Goal: Task Accomplishment & Management: Manage account settings

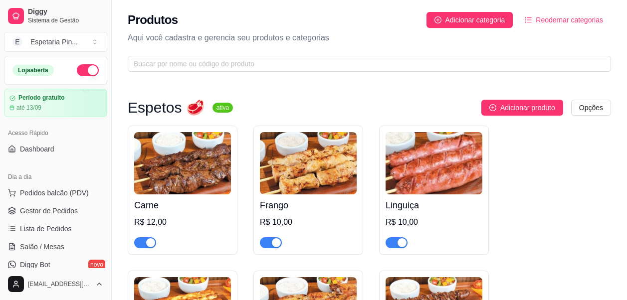
click at [155, 107] on h3 "Espetos 🥩" at bounding box center [166, 108] width 77 height 12
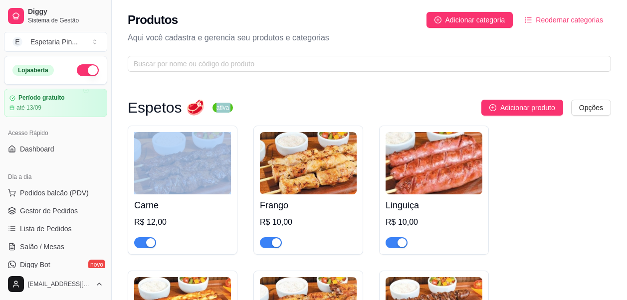
drag, startPoint x: 206, startPoint y: 107, endPoint x: 241, endPoint y: 111, distance: 35.6
click at [241, 111] on div "Espetos 🥩 ativa Adicionar produto Opções" at bounding box center [369, 108] width 483 height 16
click at [242, 111] on div "Adicionar produto Opções" at bounding box center [426, 108] width 370 height 16
click at [241, 110] on div "Adicionar produto Opções" at bounding box center [426, 108] width 370 height 16
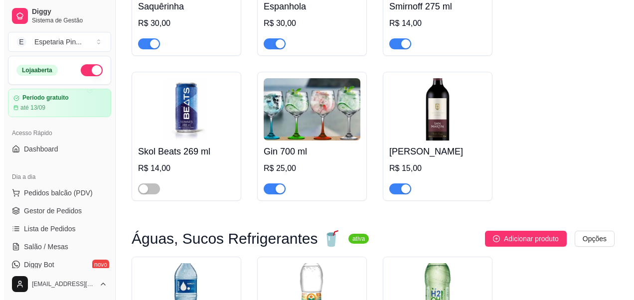
scroll to position [2393, 0]
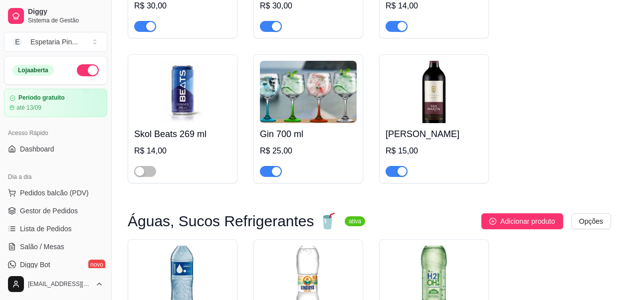
click at [314, 104] on img at bounding box center [308, 92] width 97 height 62
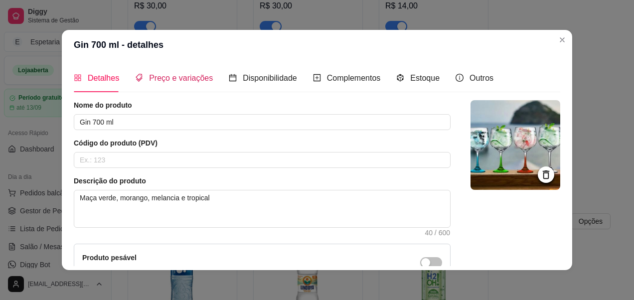
click at [178, 82] on div "Preço e variações" at bounding box center [174, 78] width 78 height 12
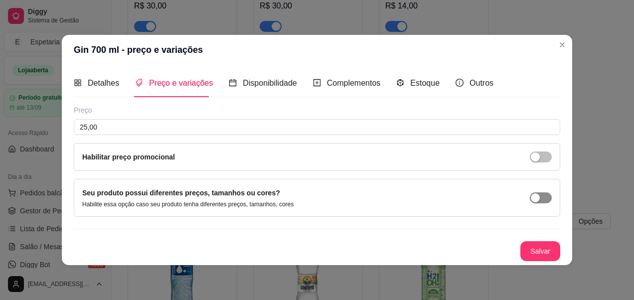
click at [539, 197] on div "button" at bounding box center [535, 197] width 9 height 9
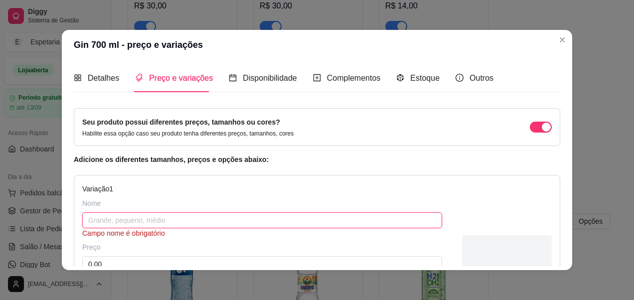
click at [143, 220] on input "text" at bounding box center [262, 220] width 360 height 16
type input "2"
type input "Gin"
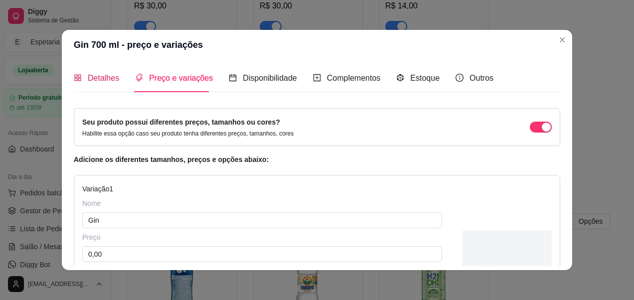
click at [92, 81] on span "Detalhes" at bounding box center [103, 78] width 31 height 8
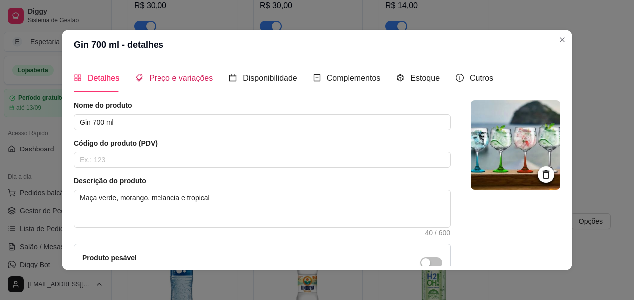
click at [160, 80] on span "Preço e variações" at bounding box center [181, 78] width 64 height 8
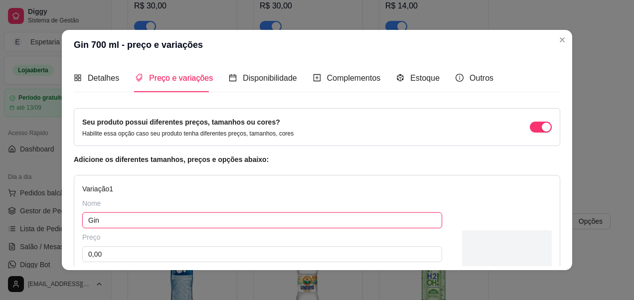
click at [128, 219] on input "Gin" at bounding box center [262, 220] width 360 height 16
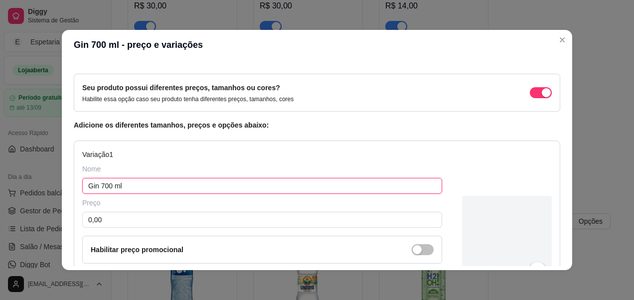
scroll to position [50, 0]
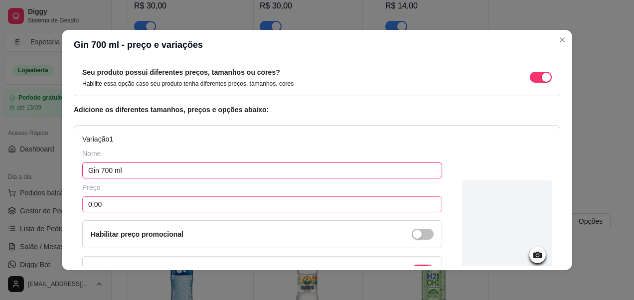
type input "Gin 700 ml"
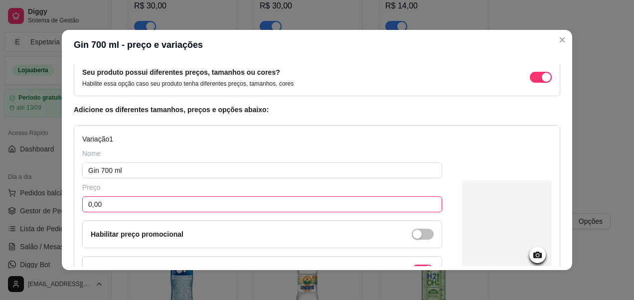
click at [135, 208] on input "0,00" at bounding box center [262, 204] width 360 height 16
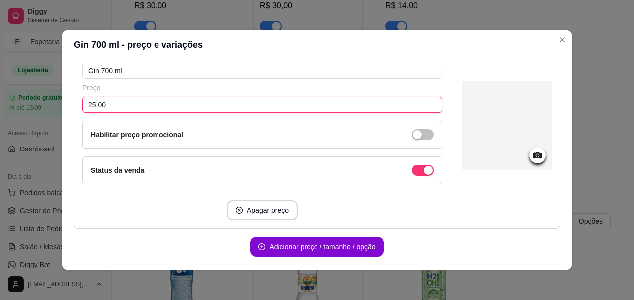
scroll to position [184, 0]
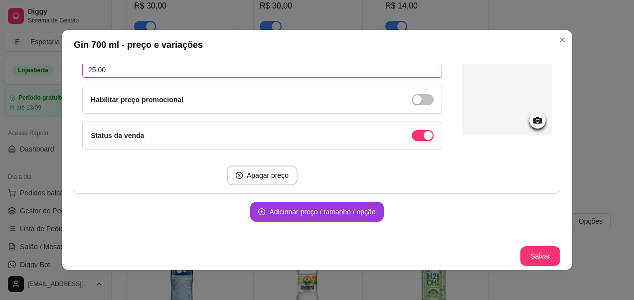
type input "25,00"
click at [321, 208] on button "Adicionar preço / tamanho / opção" at bounding box center [316, 212] width 133 height 20
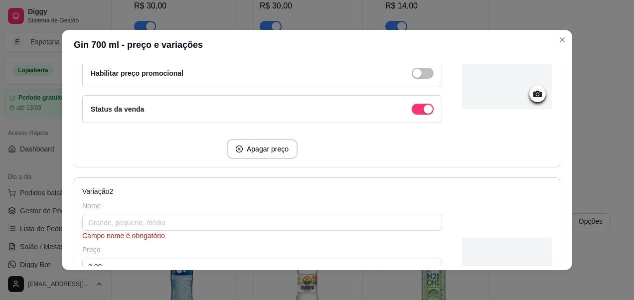
scroll to position [234, 0]
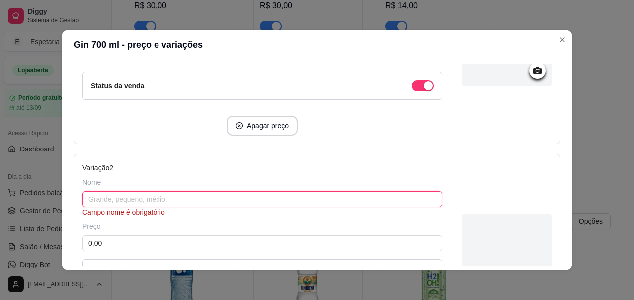
click at [145, 200] on input "text" at bounding box center [262, 199] width 360 height 16
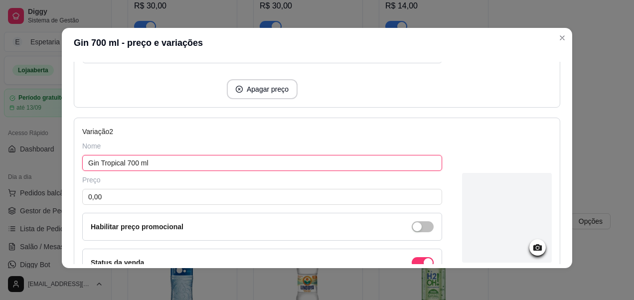
scroll to position [284, 0]
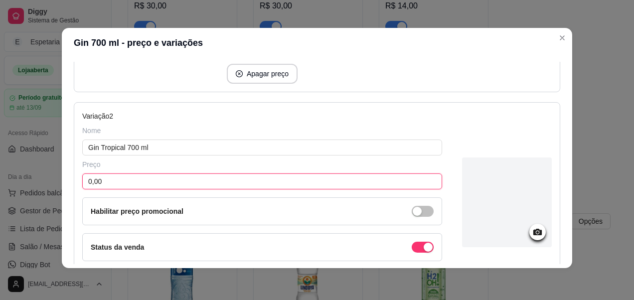
click at [119, 187] on input "0,00" at bounding box center [262, 181] width 360 height 16
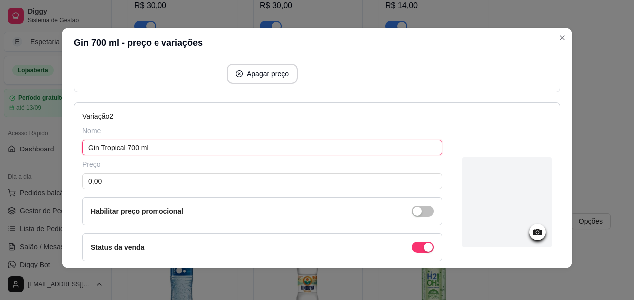
click at [151, 147] on input "Gin Tropical 700 ml" at bounding box center [262, 148] width 360 height 16
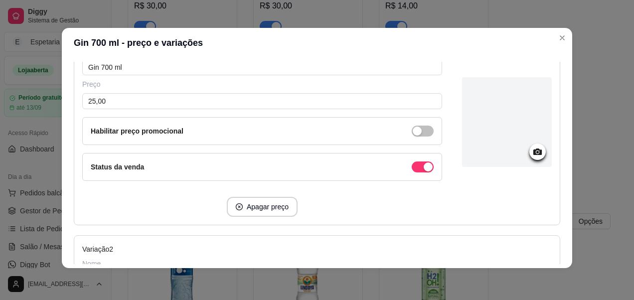
scroll to position [135, 0]
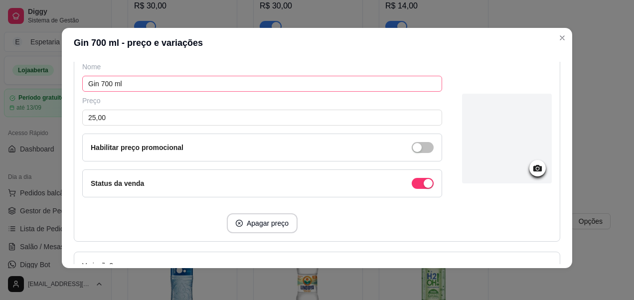
type input "Gin Tropical"
click at [147, 82] on input "Gin 700 ml" at bounding box center [262, 84] width 360 height 16
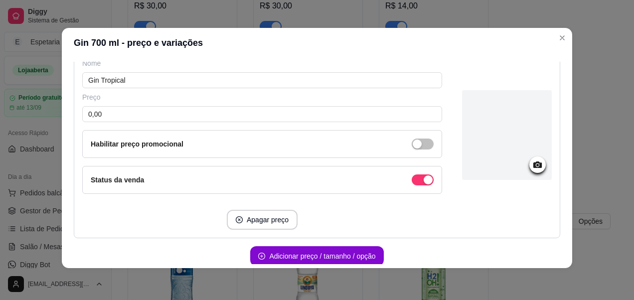
scroll to position [334, 0]
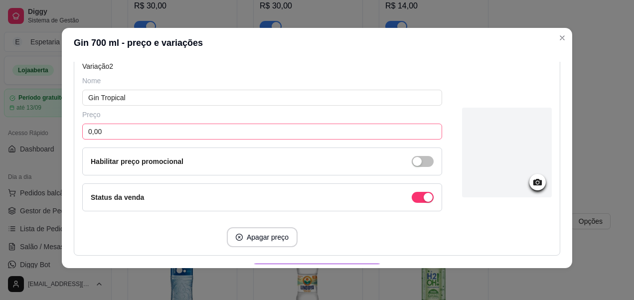
type input "Gin 700"
click at [128, 139] on input "0,00" at bounding box center [262, 132] width 360 height 16
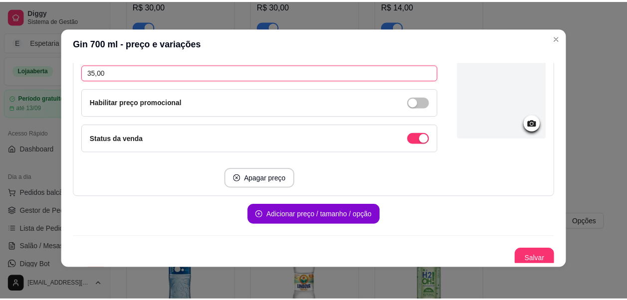
scroll to position [398, 0]
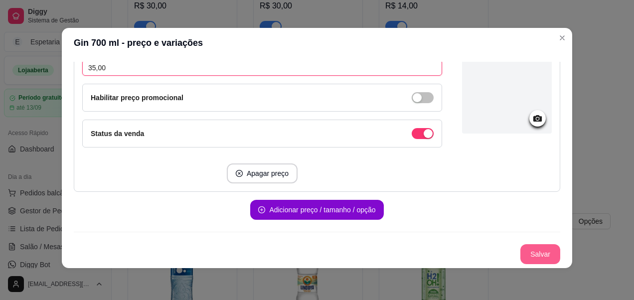
type input "35,00"
click at [536, 259] on button "Salvar" at bounding box center [540, 254] width 40 height 20
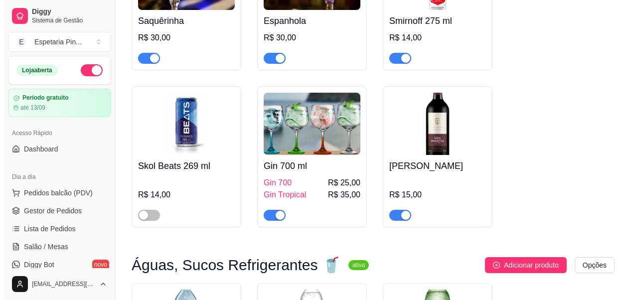
scroll to position [2343, 0]
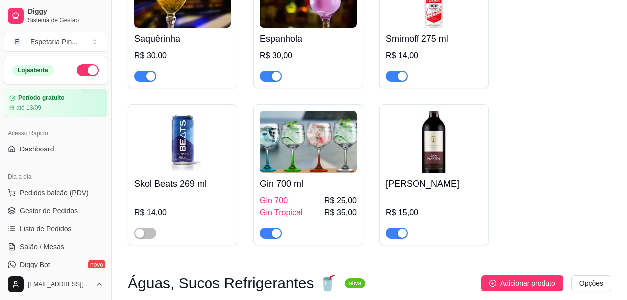
click at [316, 163] on img at bounding box center [308, 142] width 97 height 62
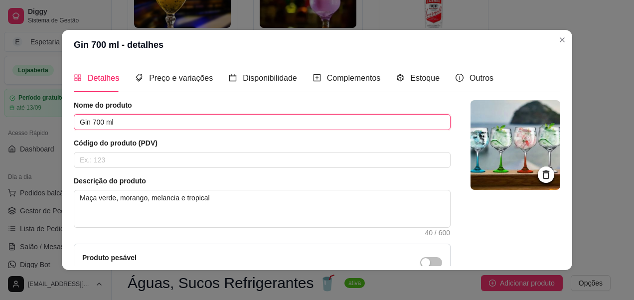
drag, startPoint x: 129, startPoint y: 122, endPoint x: 97, endPoint y: 122, distance: 32.4
click at [97, 122] on input "Gin 700 ml" at bounding box center [262, 122] width 377 height 16
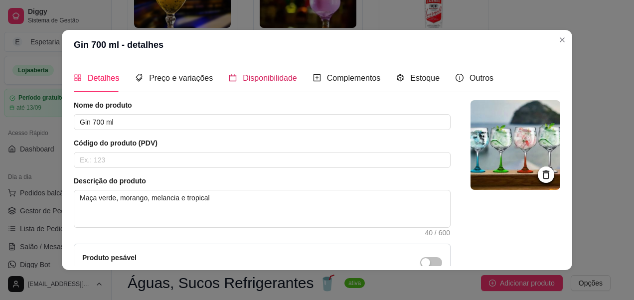
click at [229, 74] on icon "calendar" at bounding box center [233, 78] width 8 height 8
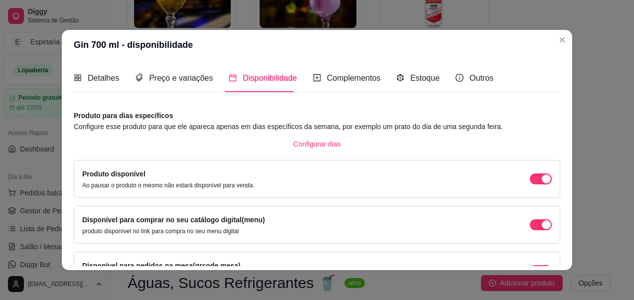
click at [252, 80] on span "Disponibilidade" at bounding box center [270, 78] width 54 height 8
click at [189, 77] on span "Preço e variações" at bounding box center [181, 78] width 64 height 8
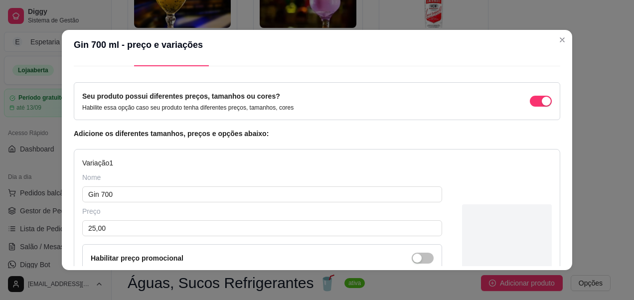
scroll to position [50, 0]
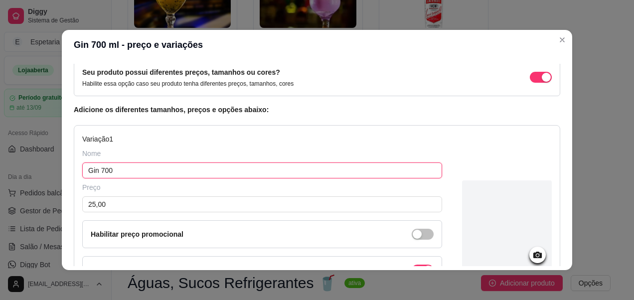
click at [128, 169] on input "Gin 700" at bounding box center [262, 171] width 360 height 16
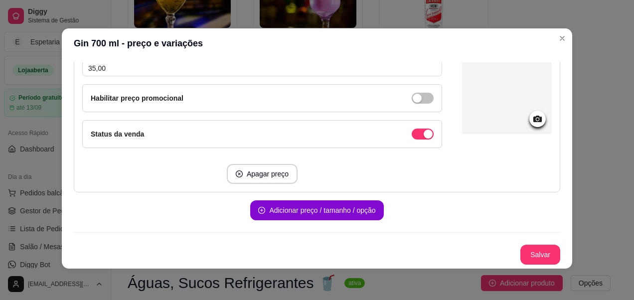
scroll to position [2, 0]
type input "Gin"
click at [538, 255] on button "Salvar" at bounding box center [540, 254] width 40 height 20
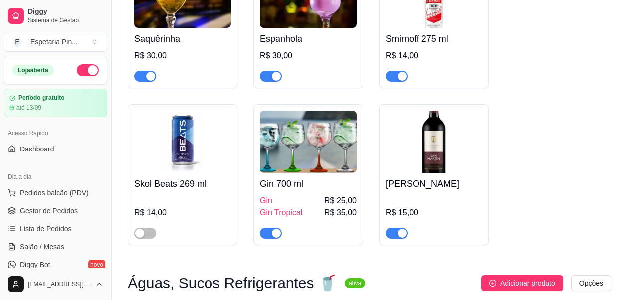
click at [292, 152] on img at bounding box center [308, 142] width 97 height 62
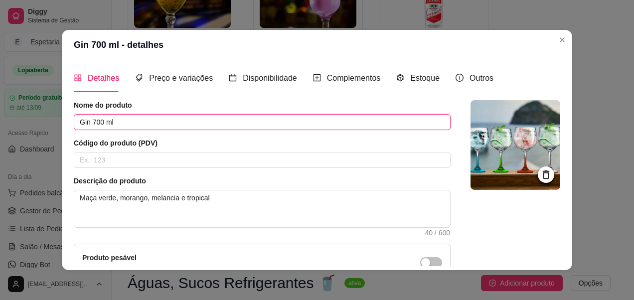
click at [141, 124] on input "Gin 700 ml" at bounding box center [262, 122] width 377 height 16
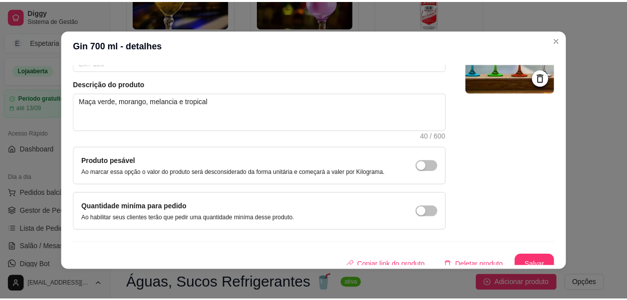
scroll to position [106, 0]
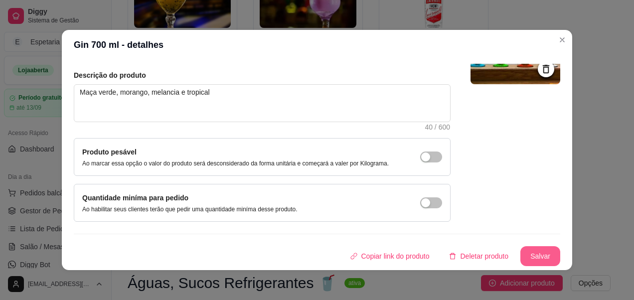
type input "Gin"
click at [530, 257] on button "Salvar" at bounding box center [540, 256] width 40 height 20
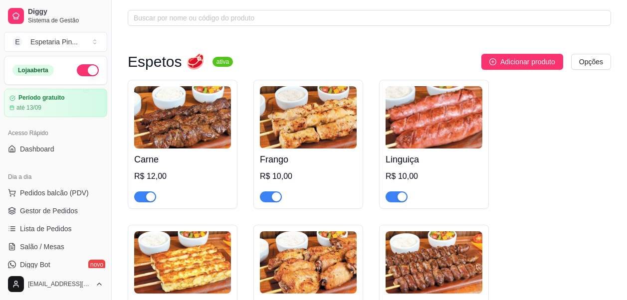
scroll to position [0, 0]
